Goal: Information Seeking & Learning: Learn about a topic

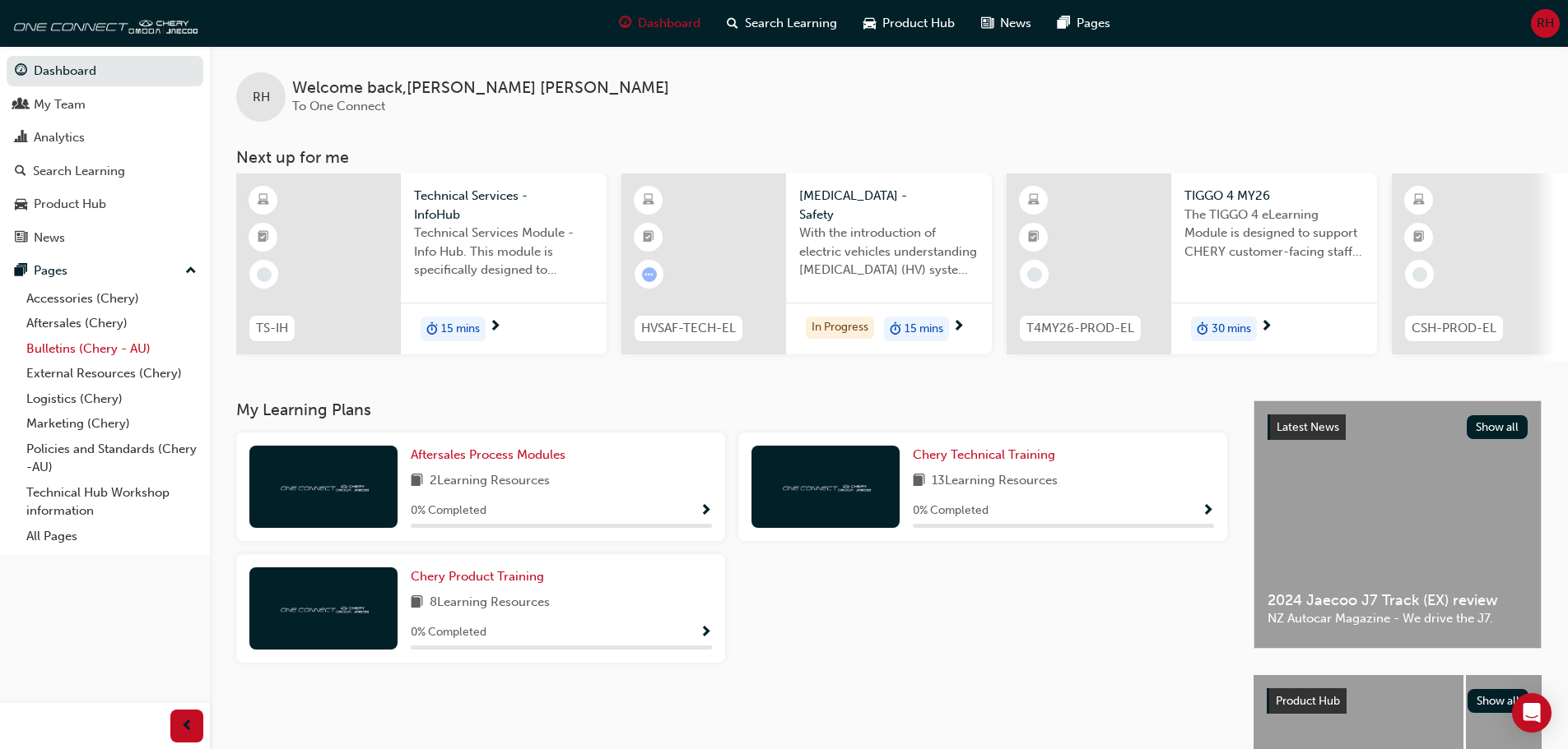
drag, startPoint x: 1492, startPoint y: 1, endPoint x: 64, endPoint y: 352, distance: 1470.5
click at [64, 352] on link "Bulletins (Chery - AU)" at bounding box center [111, 349] width 183 height 26
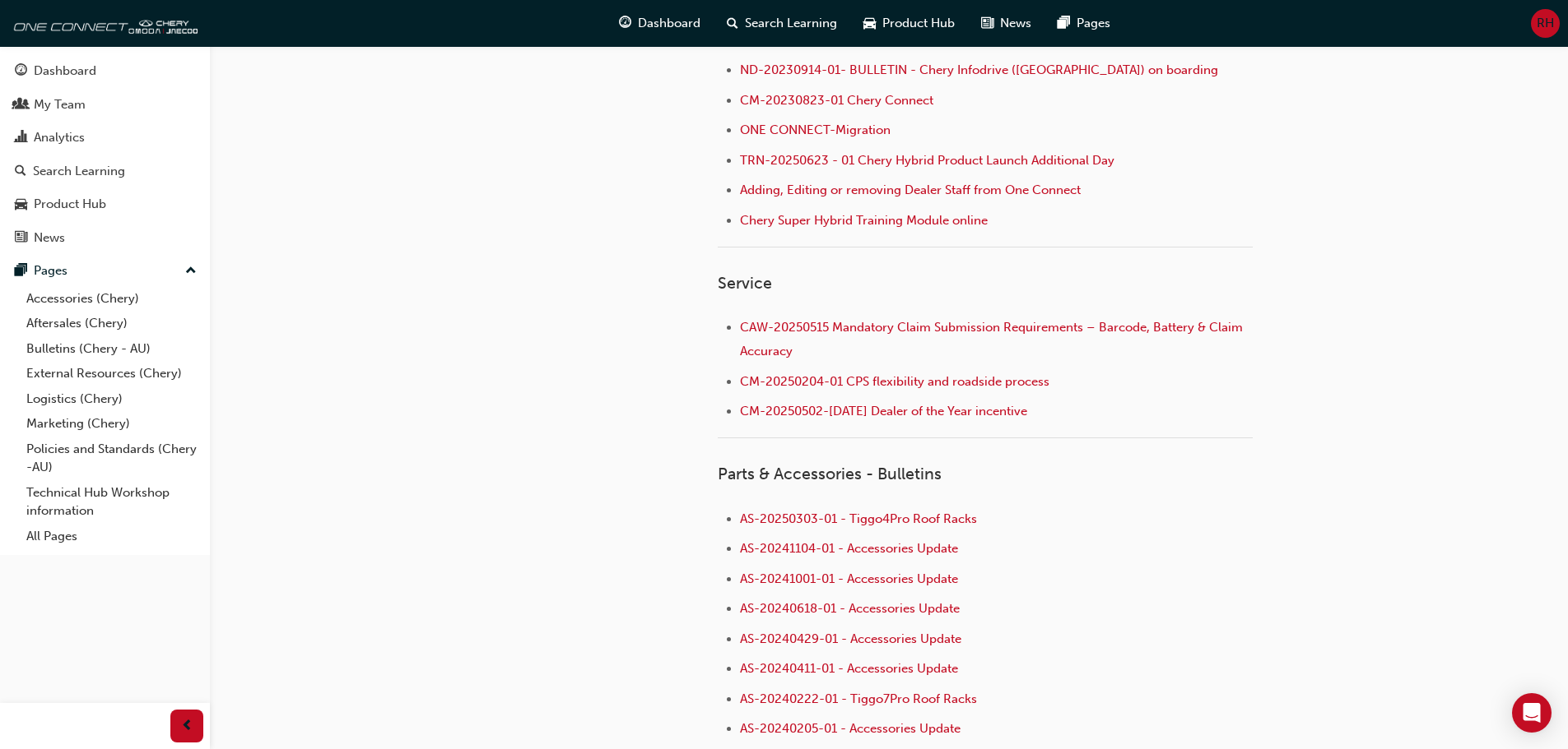
scroll to position [329, 0]
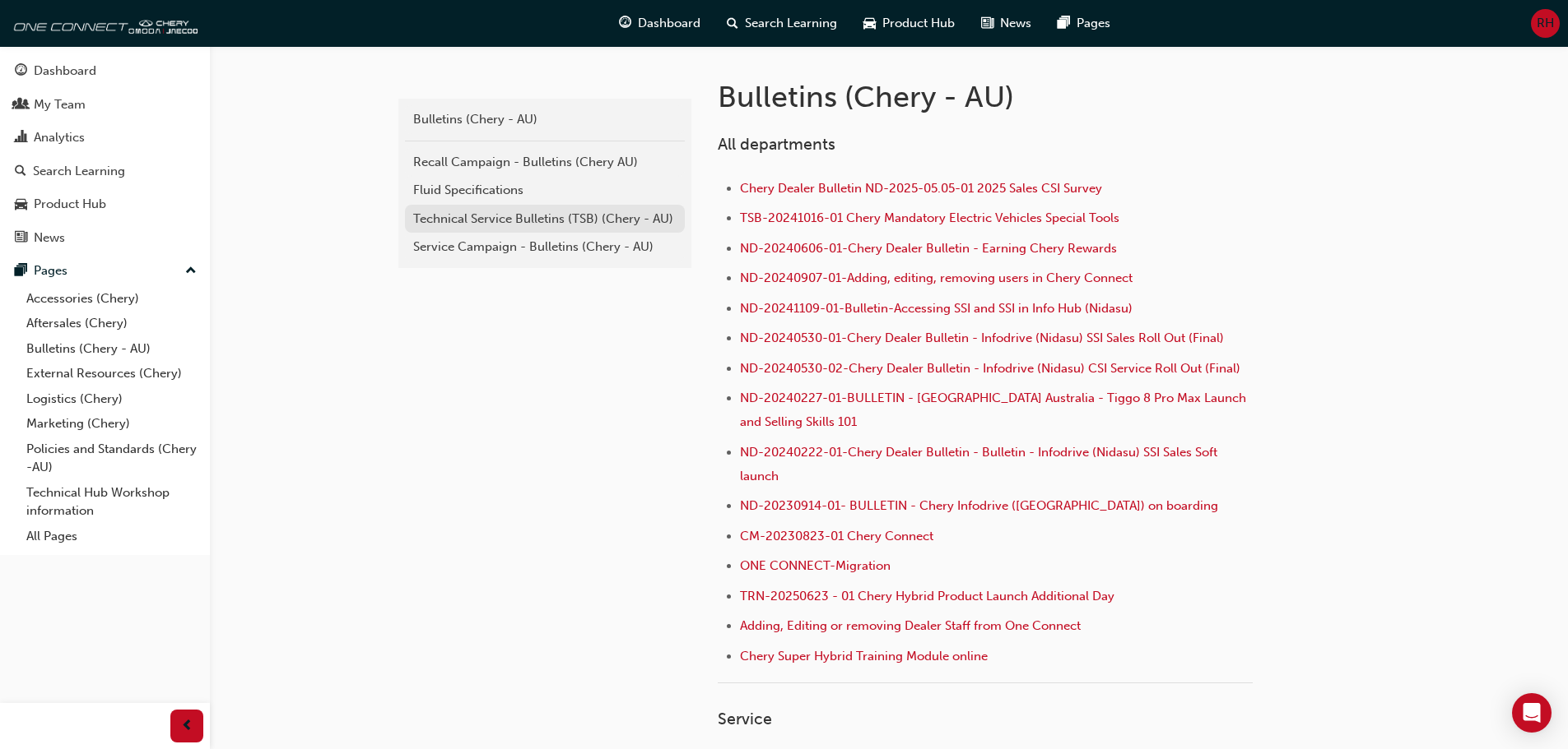
click at [543, 222] on div "Technical Service Bulletins (TSB) (Chery - AU)" at bounding box center [545, 220] width 263 height 19
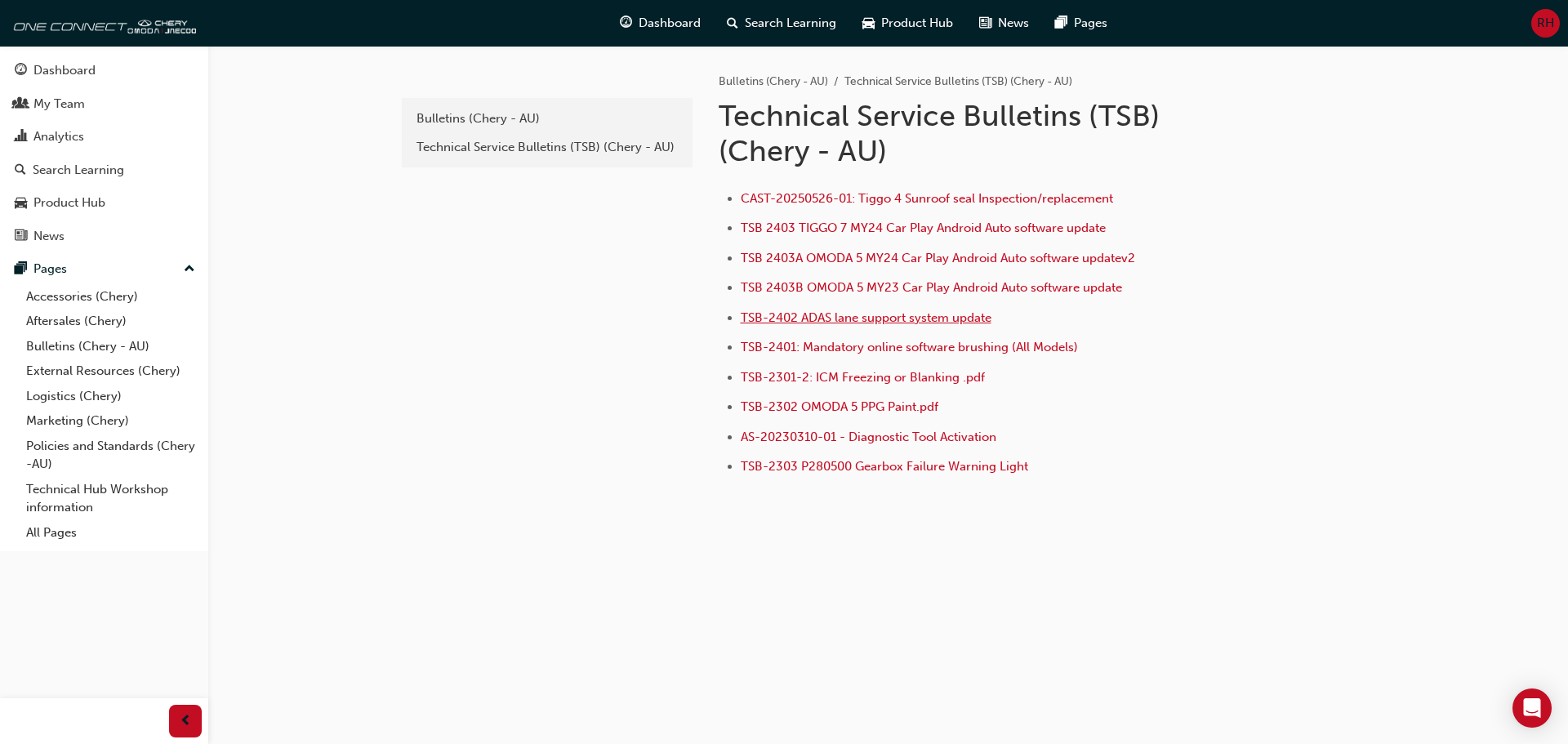
click at [943, 321] on span "TSB-2402 ADAS lane support system update" at bounding box center [865, 317] width 250 height 14
click at [479, 152] on div "Technical Service Bulletins (TSB) (Chery - AU)" at bounding box center [546, 148] width 261 height 19
click at [928, 467] on span "TSB-2303 P280500 Gearbox Failure Warning Light" at bounding box center [884, 466] width 288 height 14
click at [66, 75] on div "Dashboard" at bounding box center [64, 70] width 62 height 19
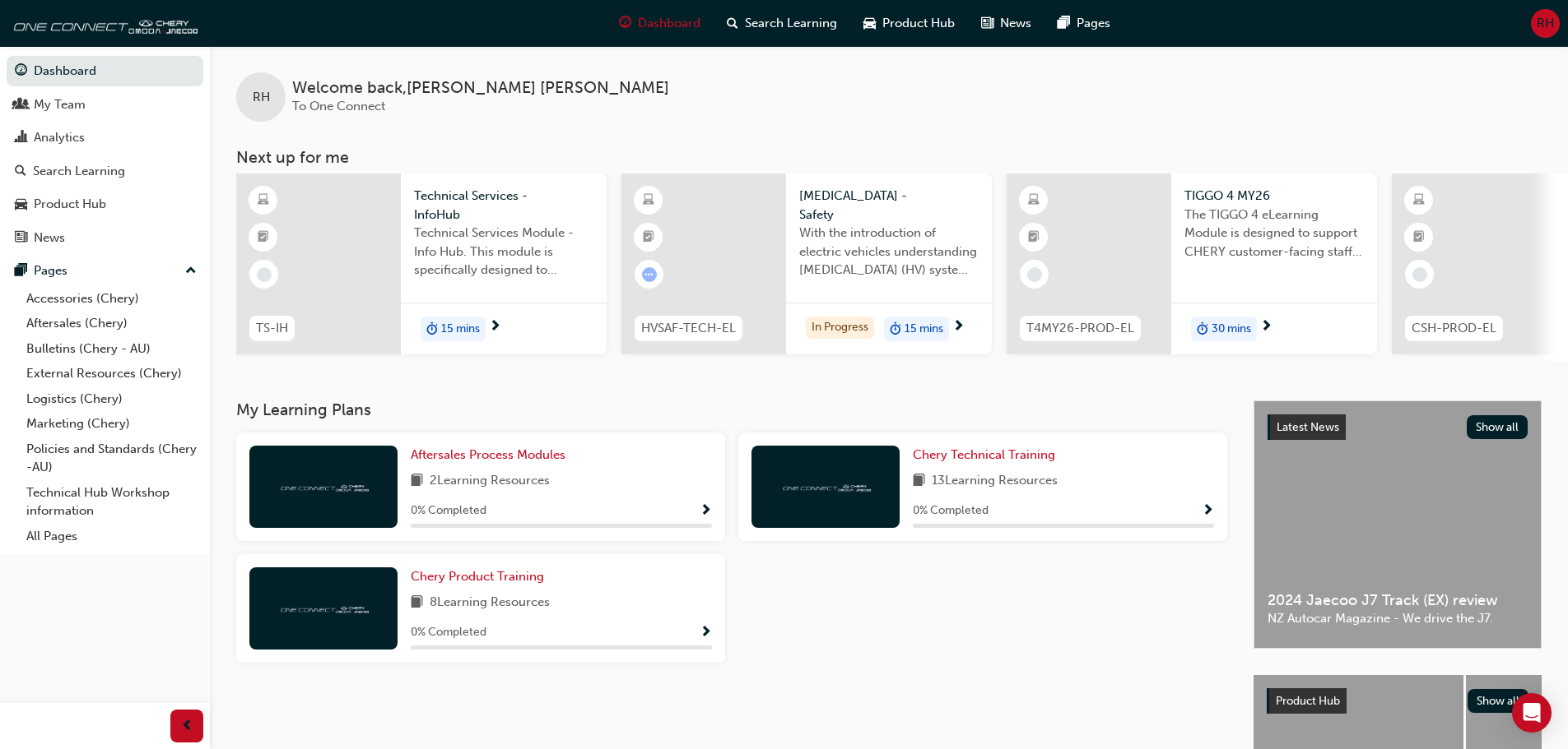
click at [436, 475] on div "Aftersales Process Modules 2 Learning Resources 0 % Completed" at bounding box center [561, 487] width 301 height 82
click at [507, 462] on span "Aftersales Process Modules" at bounding box center [487, 455] width 154 height 14
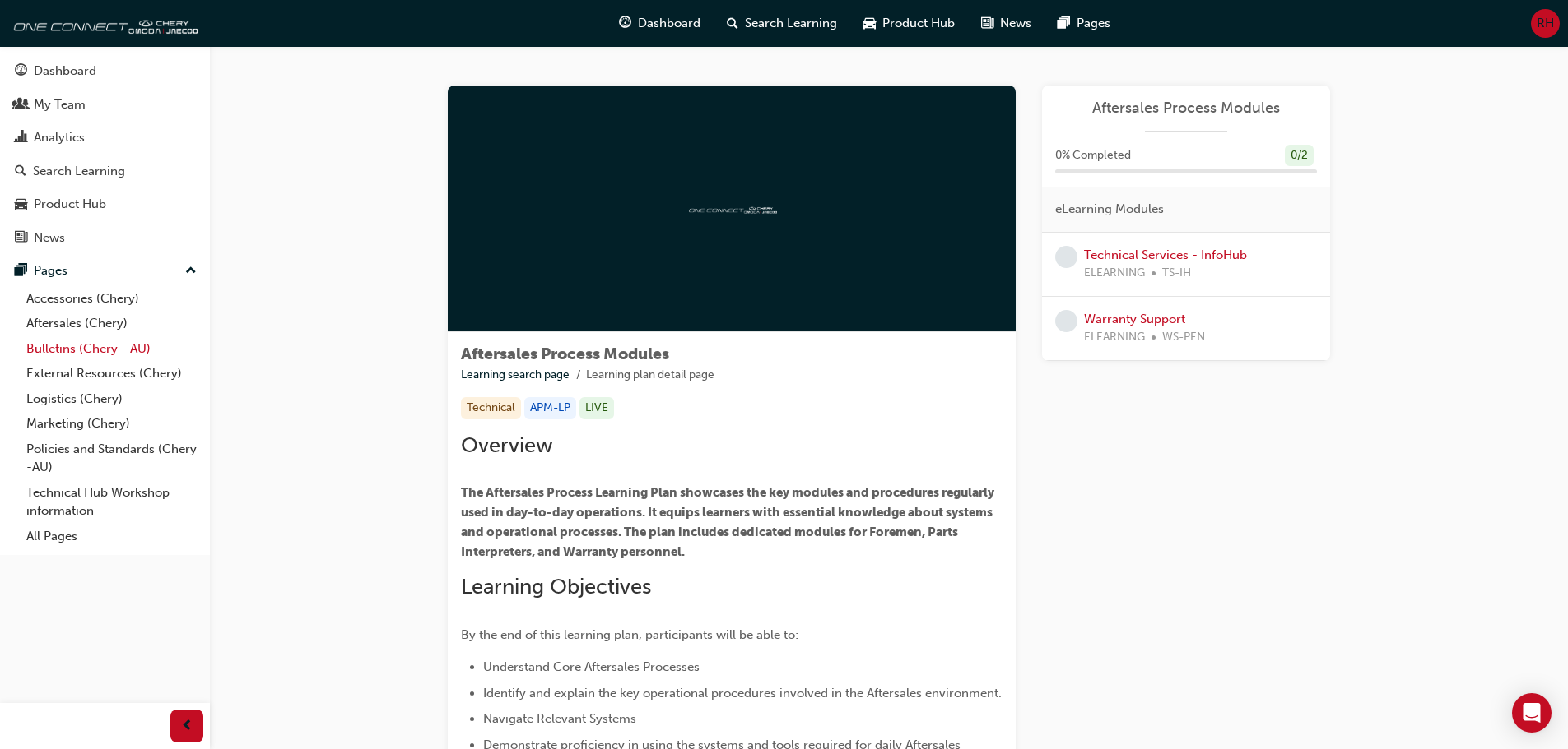
click at [73, 356] on link "Bulletins (Chery - AU)" at bounding box center [111, 349] width 183 height 26
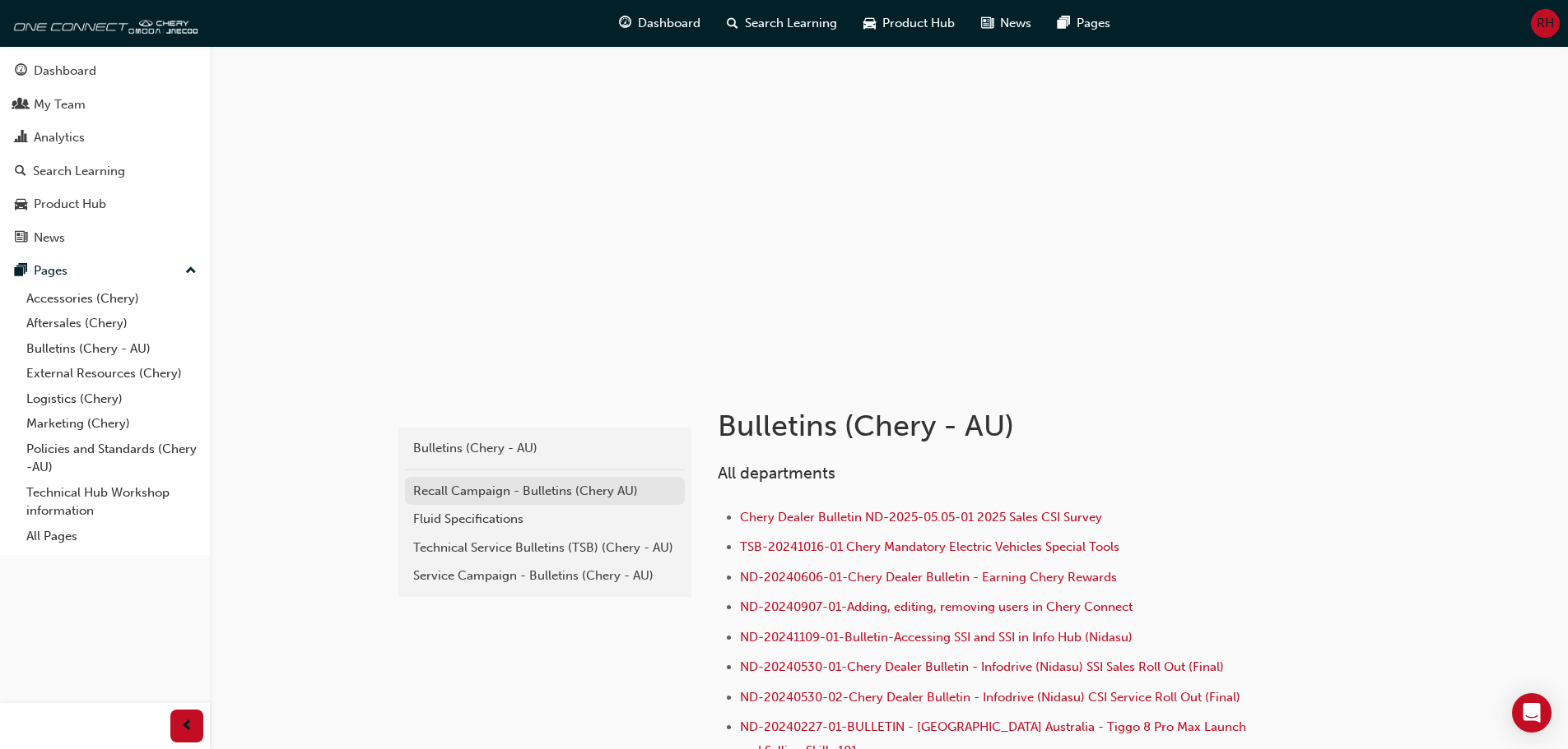
click at [501, 496] on div "Recall Campaign - Bulletins (Chery AU)" at bounding box center [545, 492] width 263 height 19
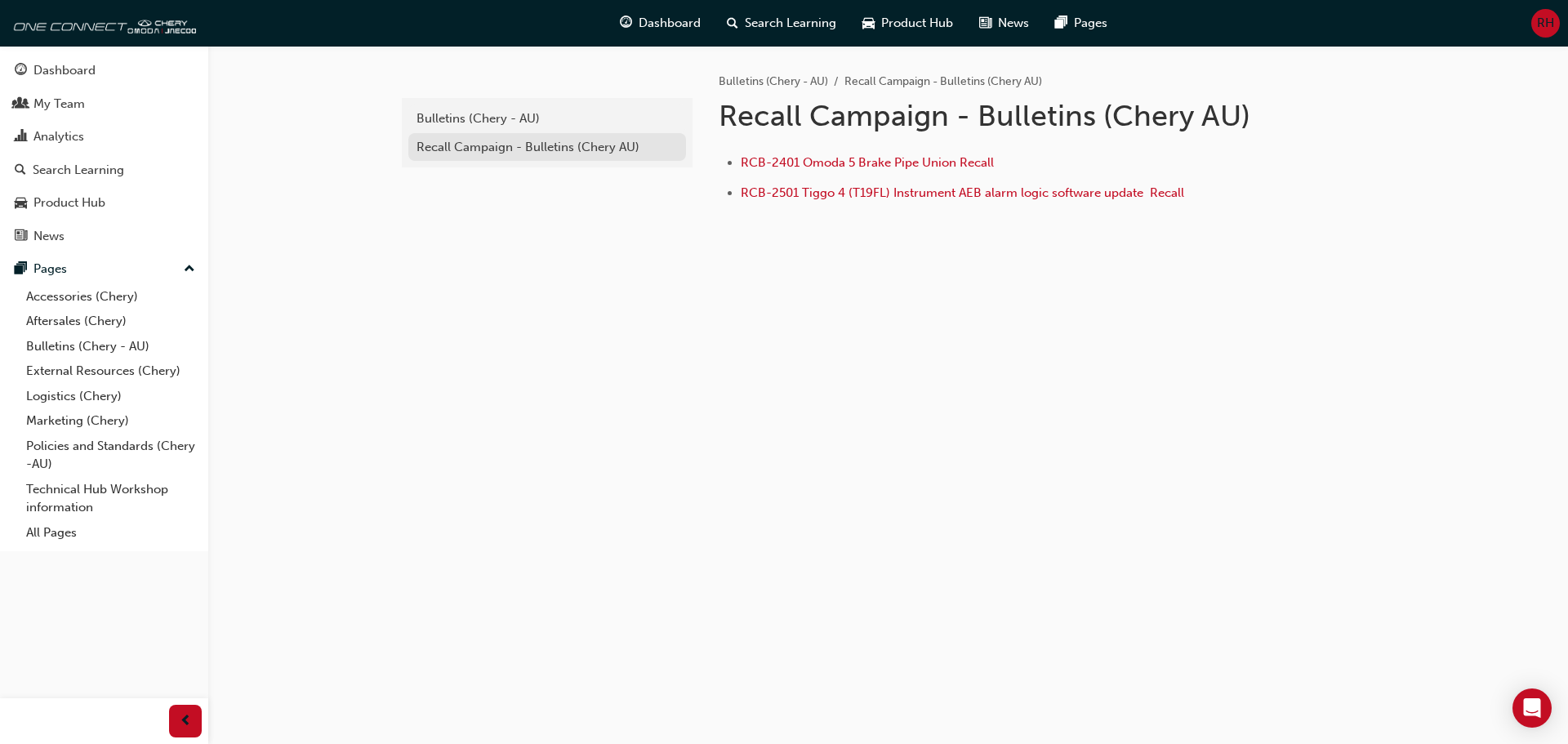
click at [484, 143] on div "Recall Campaign - Bulletins (Chery AU)" at bounding box center [546, 148] width 261 height 19
click at [62, 370] on link "External Resources (Chery)" at bounding box center [110, 372] width 182 height 26
